Goal: Information Seeking & Learning: Learn about a topic

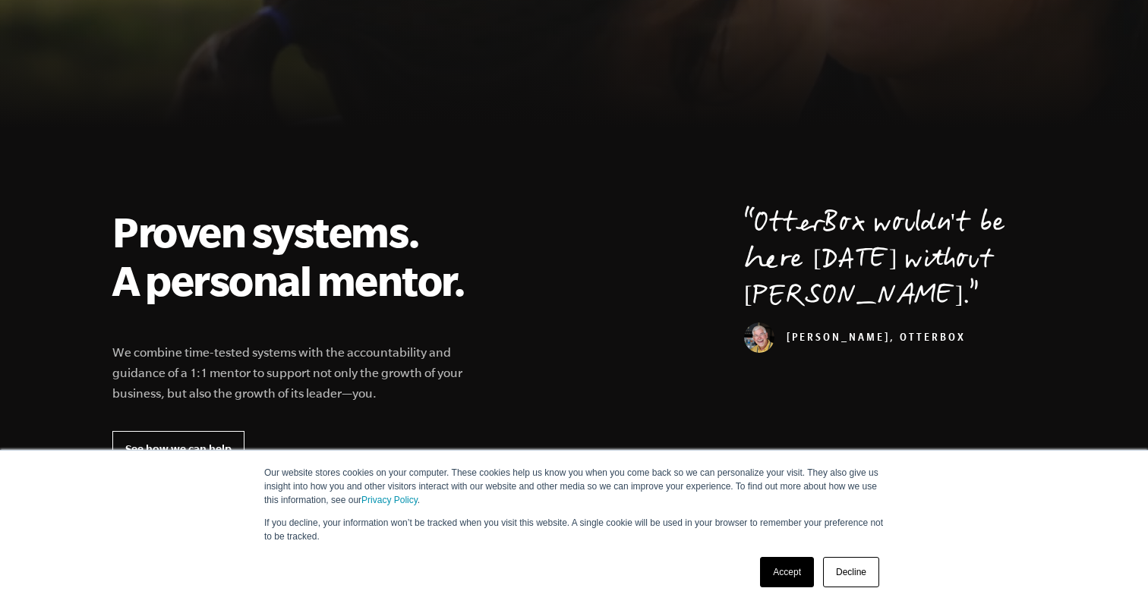
scroll to position [411, 0]
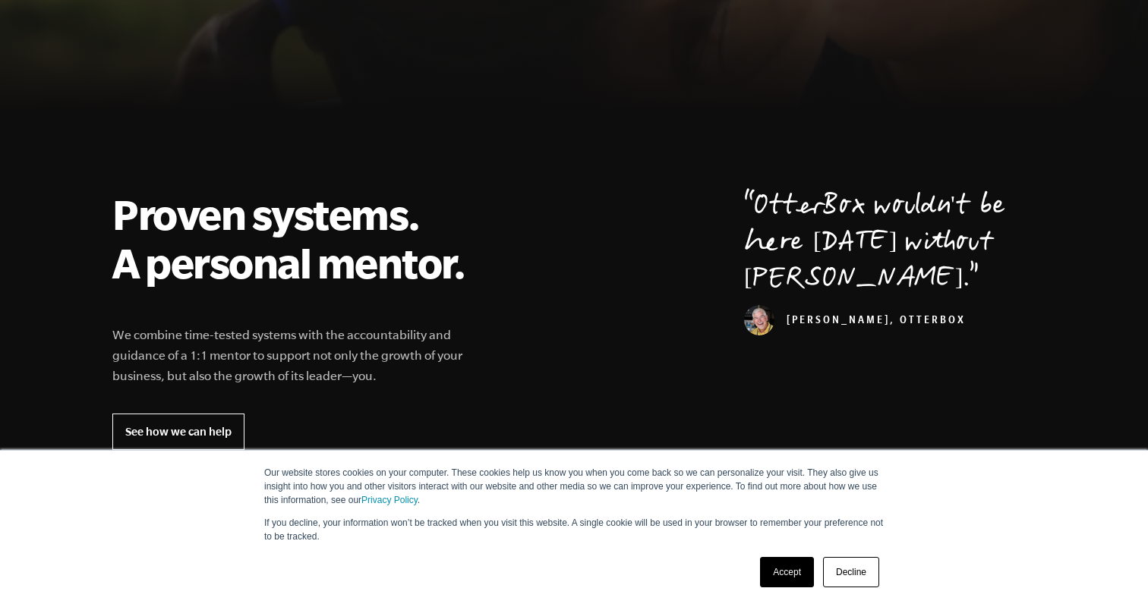
click at [787, 572] on link "Accept" at bounding box center [787, 572] width 54 height 30
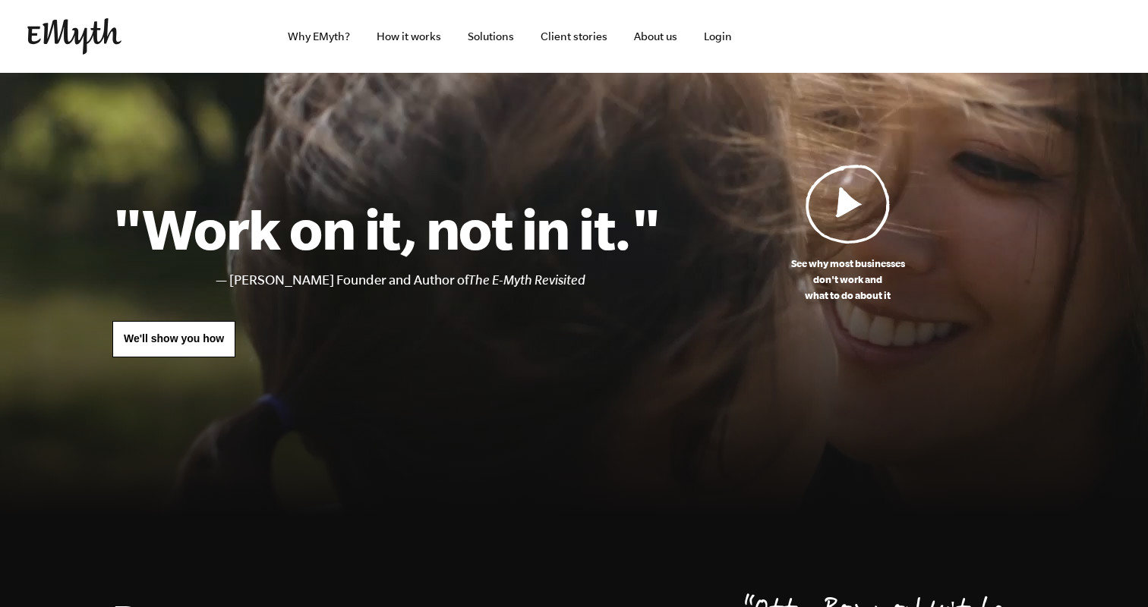
scroll to position [0, 0]
click at [409, 39] on link "How it works" at bounding box center [408, 36] width 89 height 73
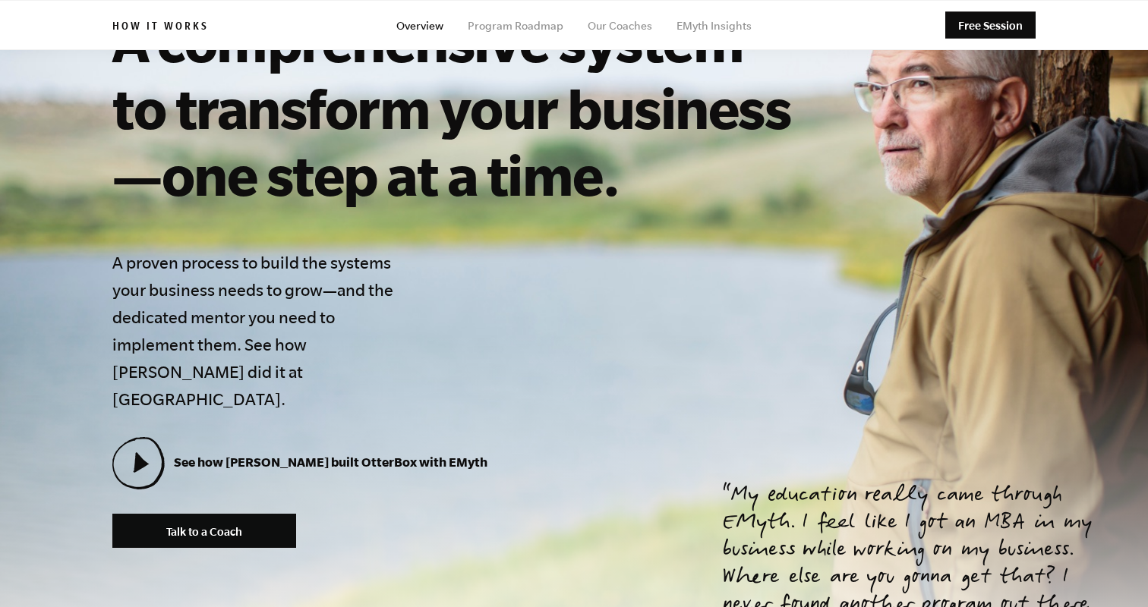
scroll to position [24, 0]
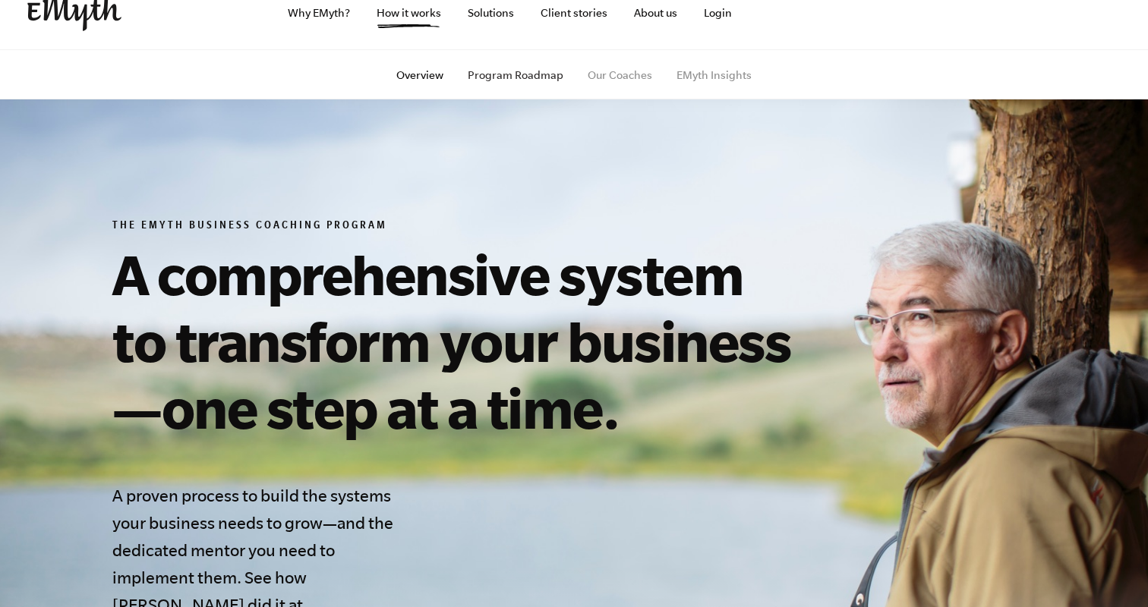
click at [517, 77] on link "Program Roadmap" at bounding box center [516, 75] width 96 height 12
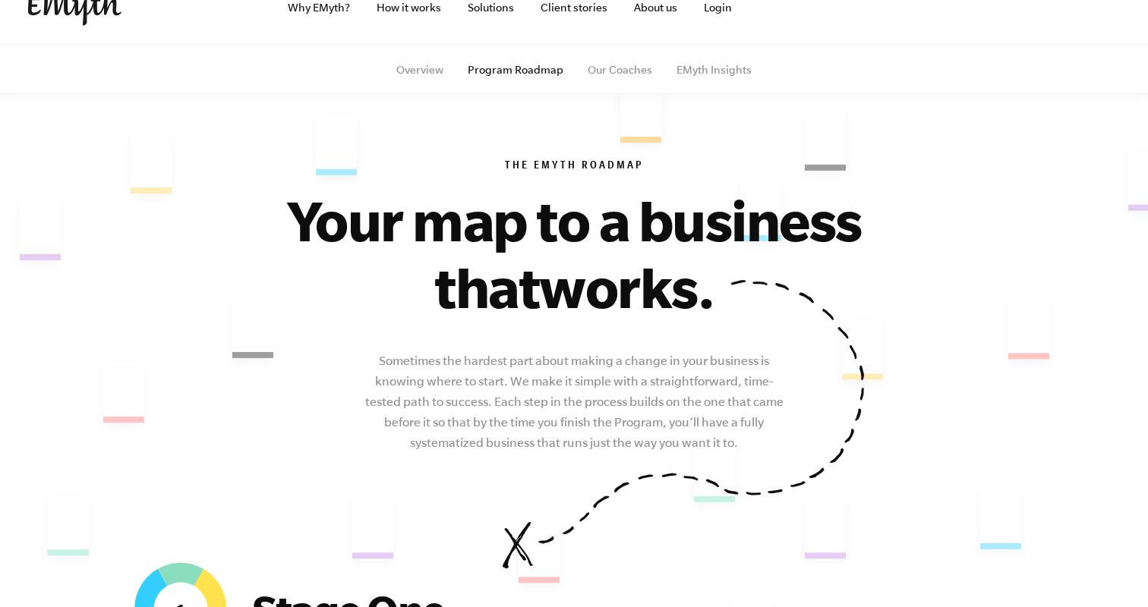
scroll to position [32, 0]
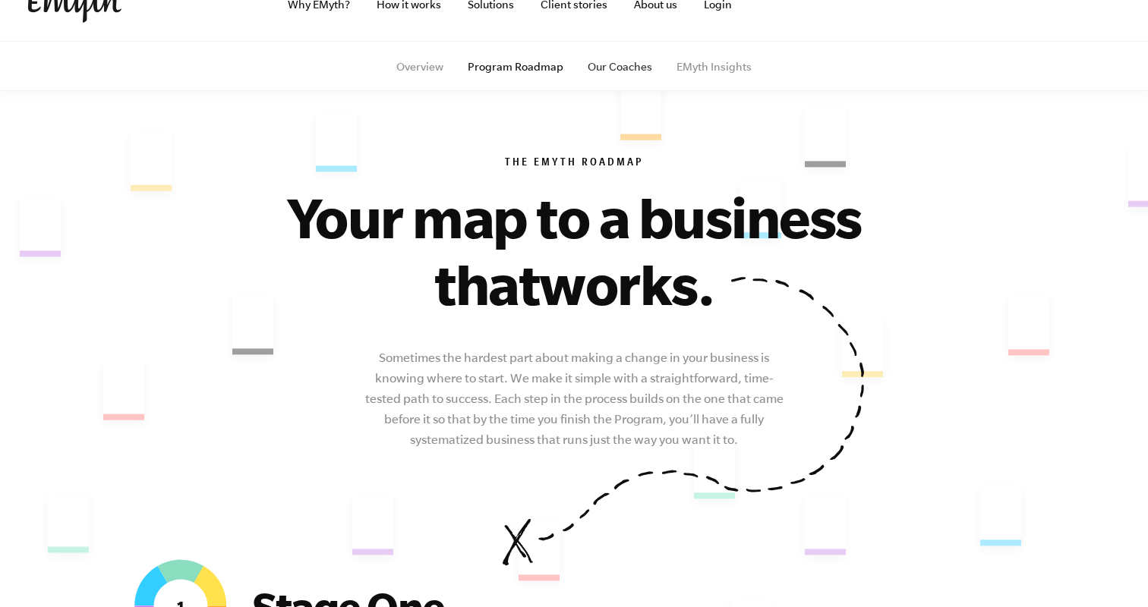
click at [621, 63] on link "Our Coaches" at bounding box center [620, 67] width 65 height 12
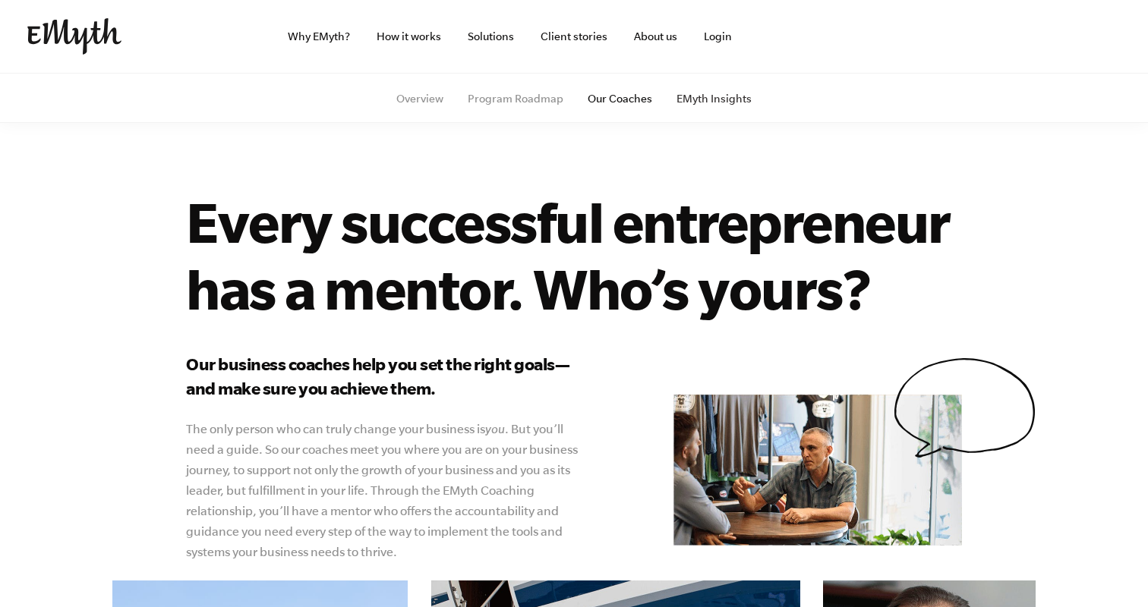
click at [704, 102] on link "EMyth Insights" at bounding box center [713, 99] width 75 height 12
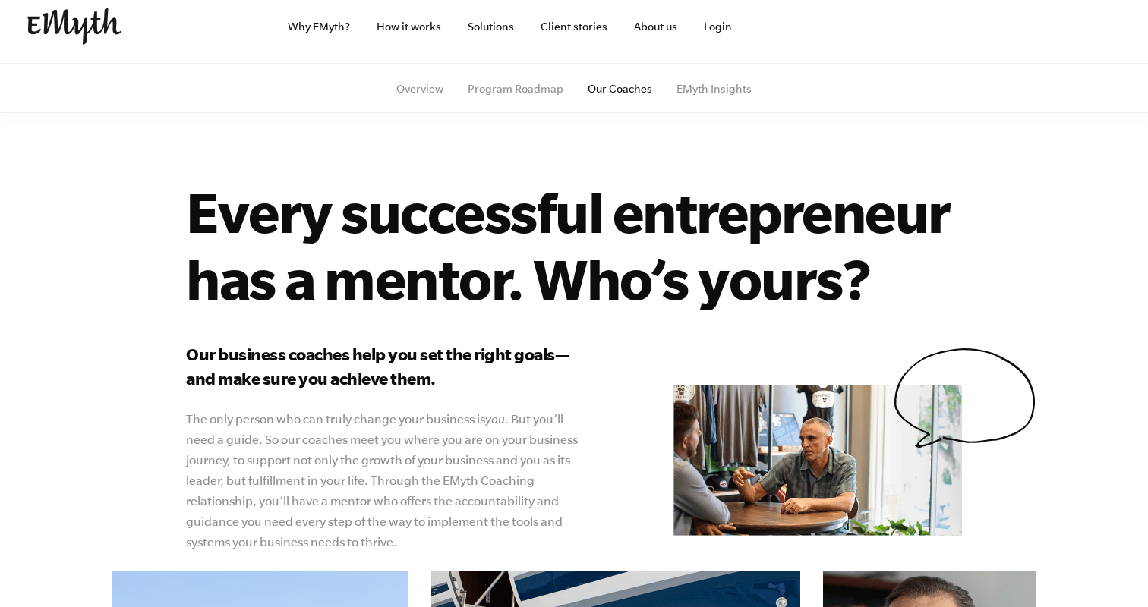
scroll to position [10, 0]
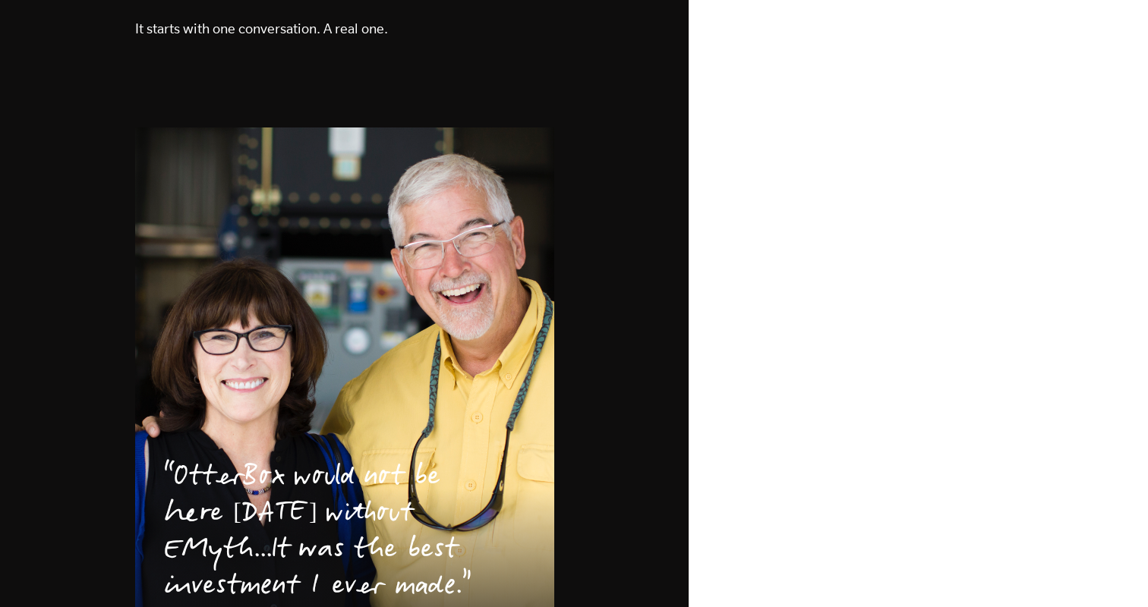
scroll to position [2195, 0]
